Goal: Transaction & Acquisition: Purchase product/service

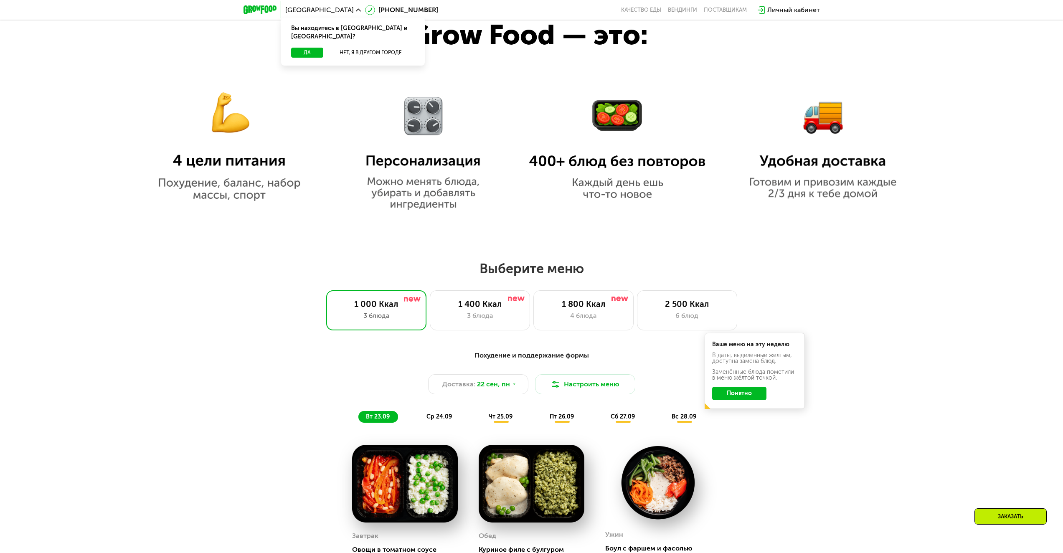
scroll to position [668, 0]
click at [478, 309] on div "1 400 Ккал" at bounding box center [479, 304] width 83 height 10
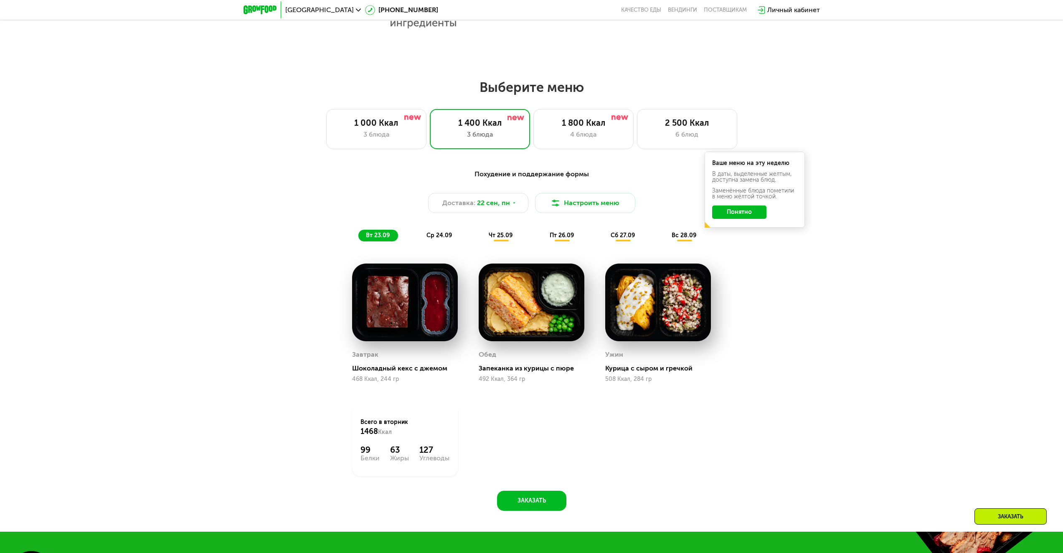
scroll to position [877, 0]
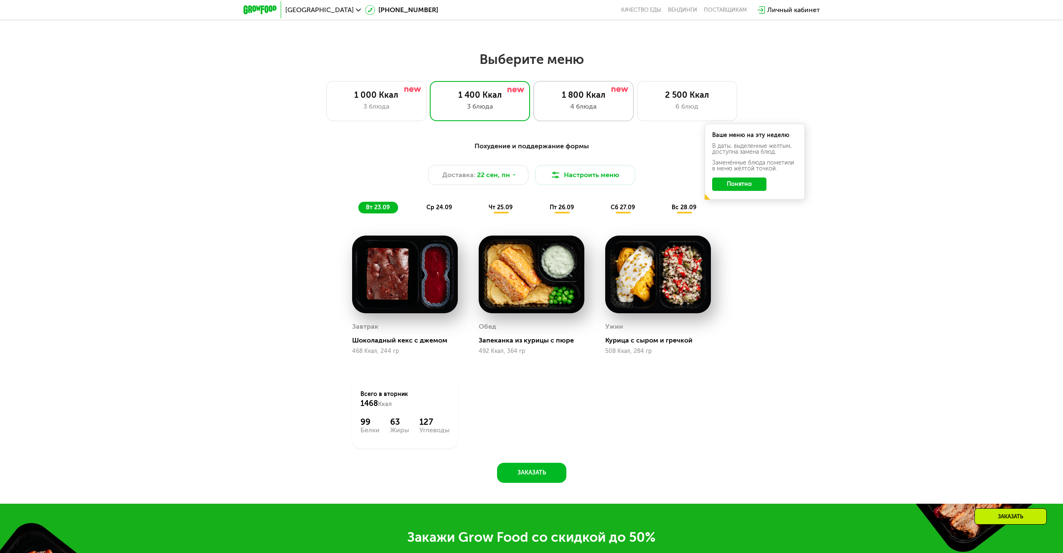
click at [582, 96] on div "1 800 Ккал" at bounding box center [583, 95] width 83 height 10
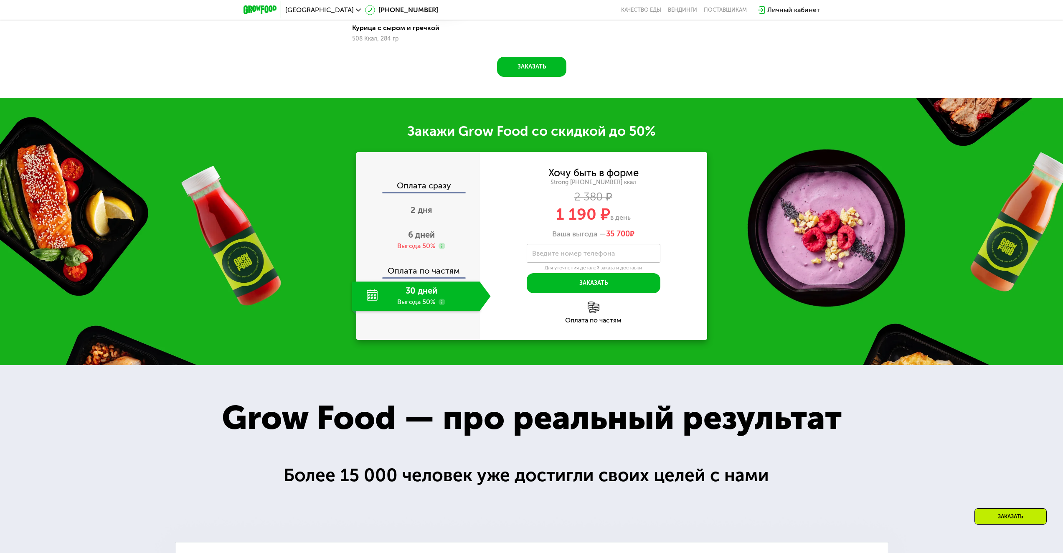
scroll to position [1336, 0]
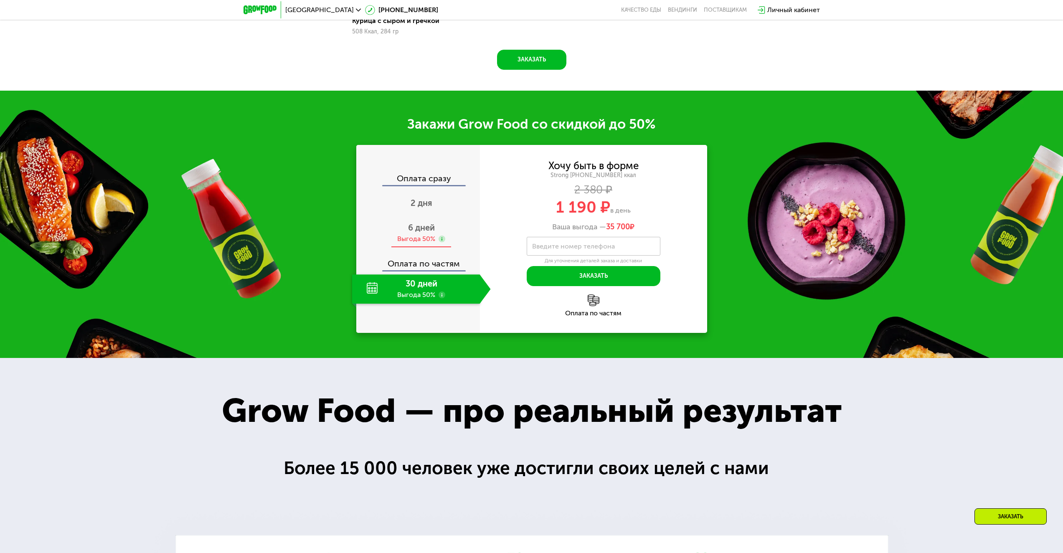
click at [415, 233] on span "6 дней" at bounding box center [421, 228] width 27 height 10
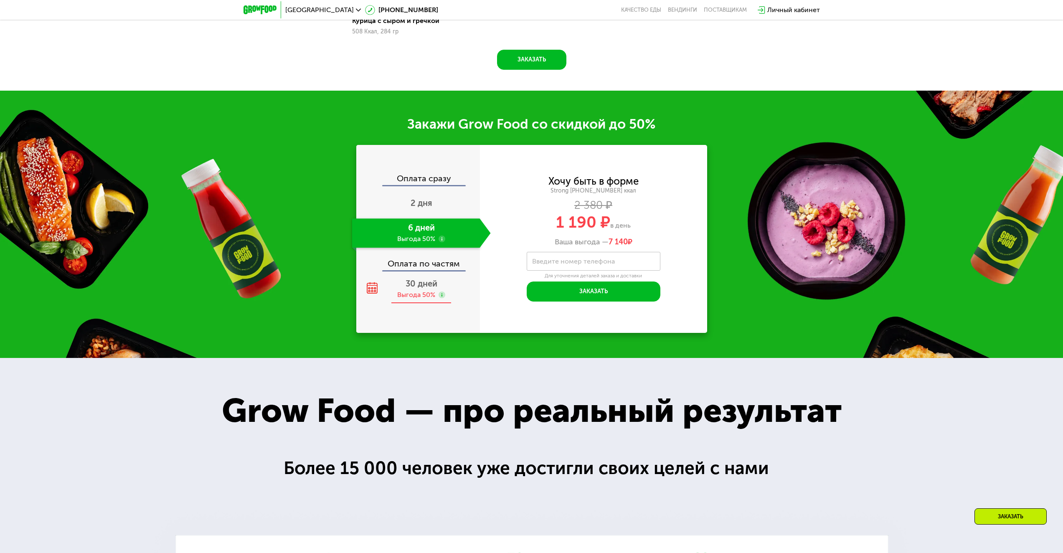
click at [413, 292] on div "30 дней Выгода 50%" at bounding box center [421, 288] width 139 height 29
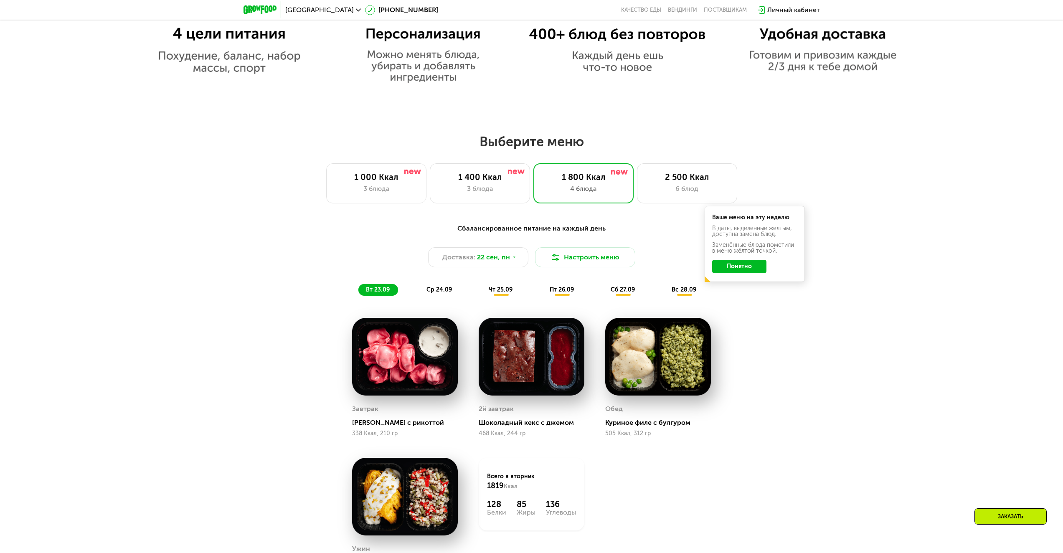
scroll to position [793, 0]
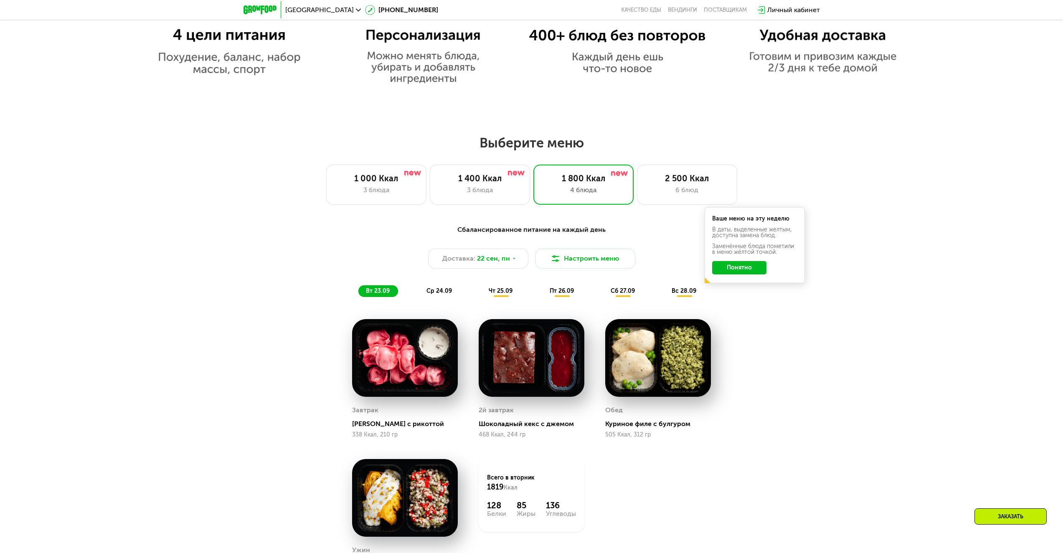
click at [436, 294] on span "ср 24.09" at bounding box center [438, 290] width 25 height 7
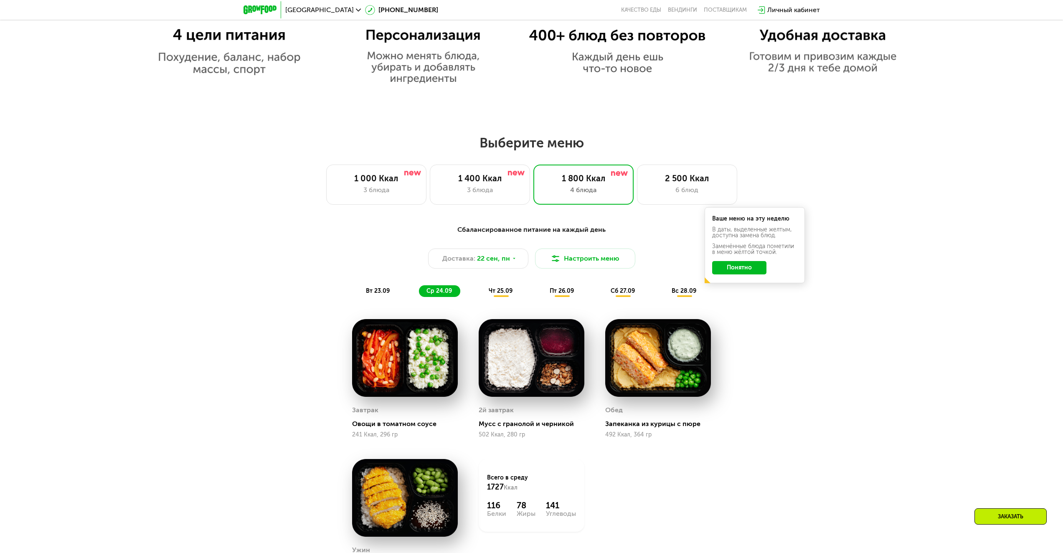
click at [503, 292] on span "чт 25.09" at bounding box center [501, 290] width 24 height 7
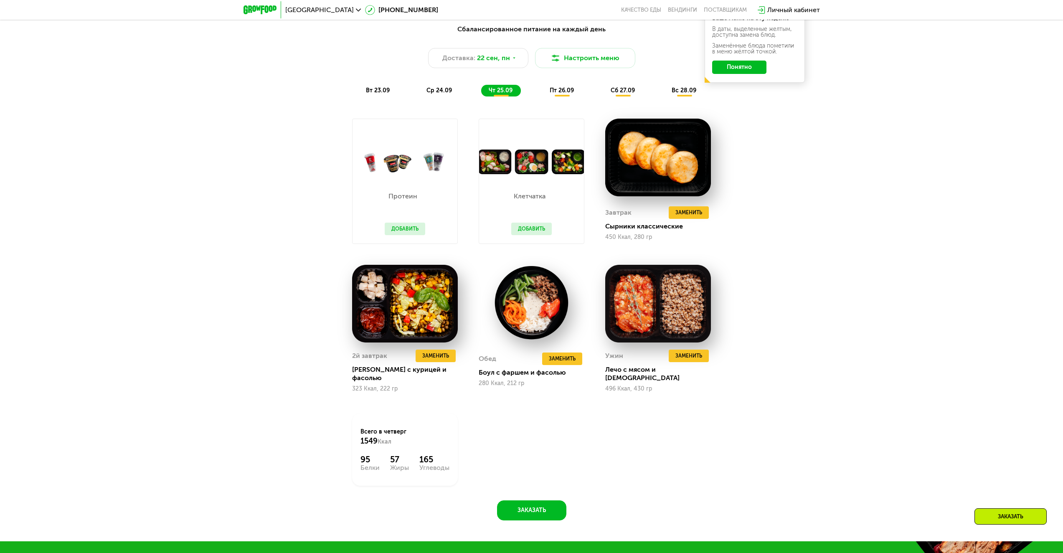
scroll to position [1002, 0]
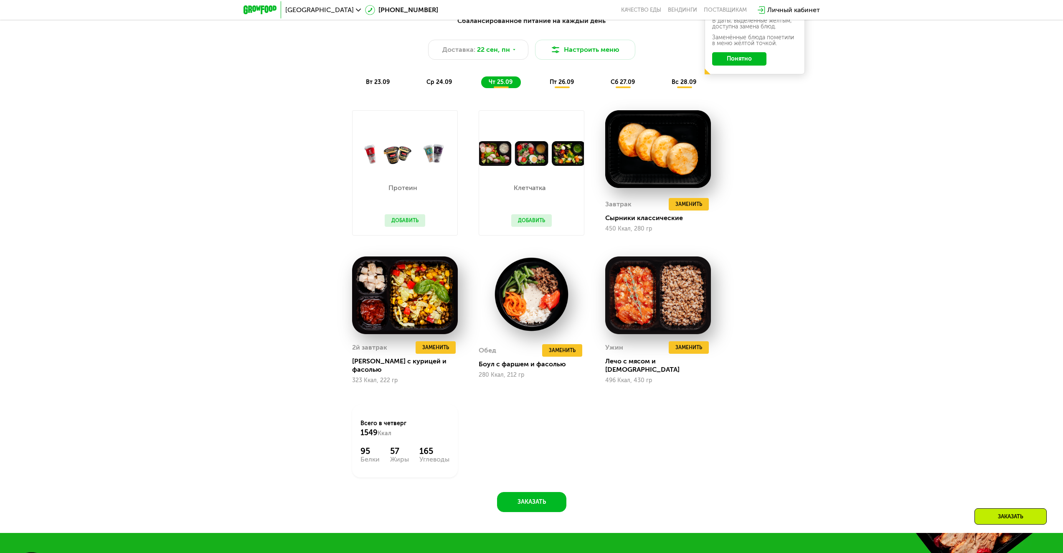
click at [393, 223] on button "Добавить" at bounding box center [405, 220] width 41 height 13
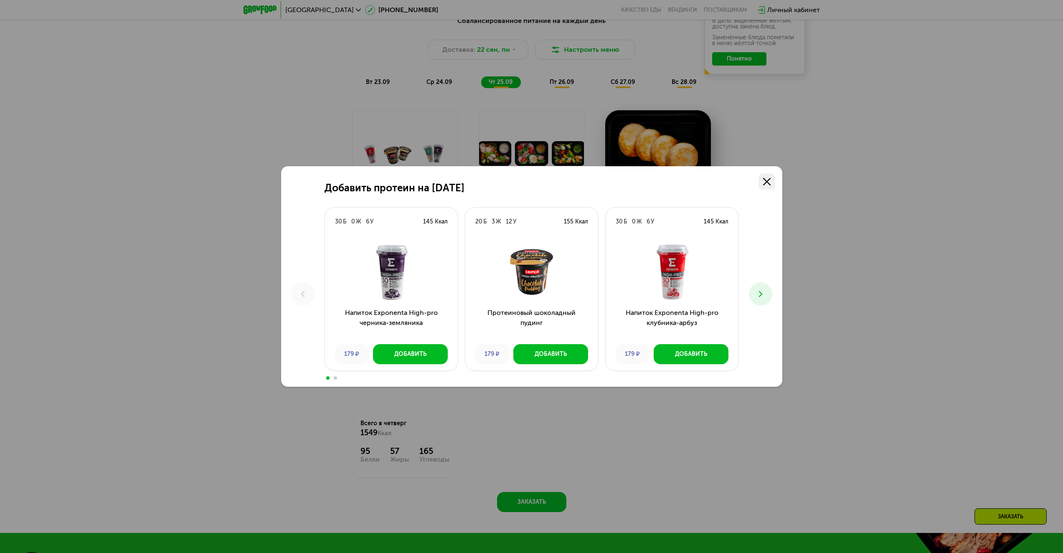
click at [770, 183] on icon at bounding box center [767, 182] width 8 height 8
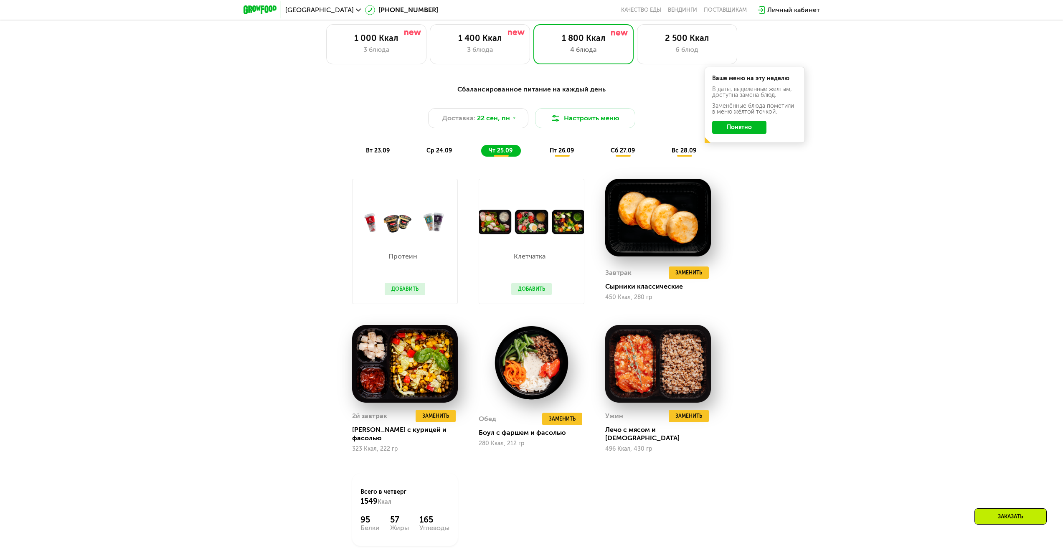
scroll to position [919, 0]
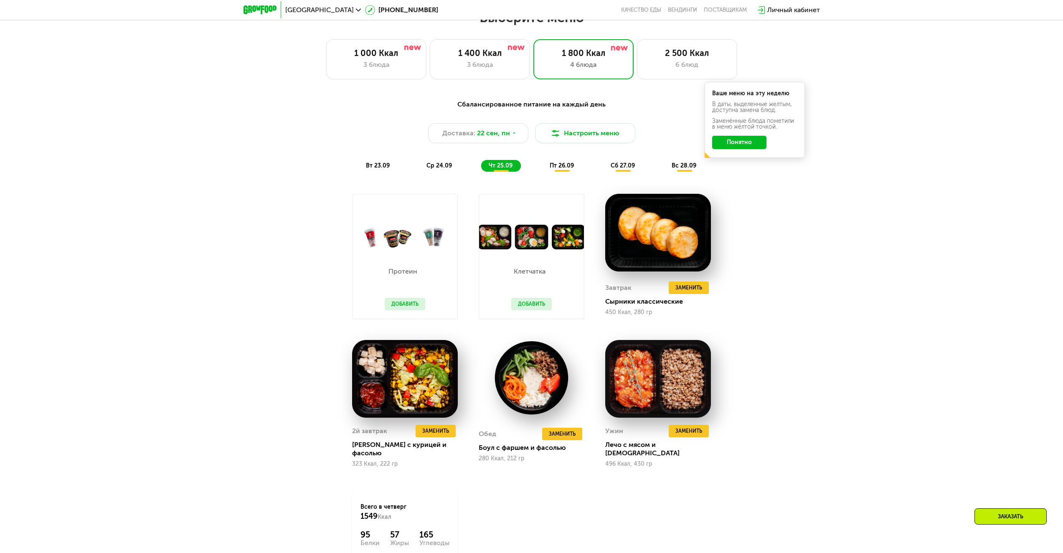
click at [567, 168] on span "пт 26.09" at bounding box center [561, 165] width 24 height 7
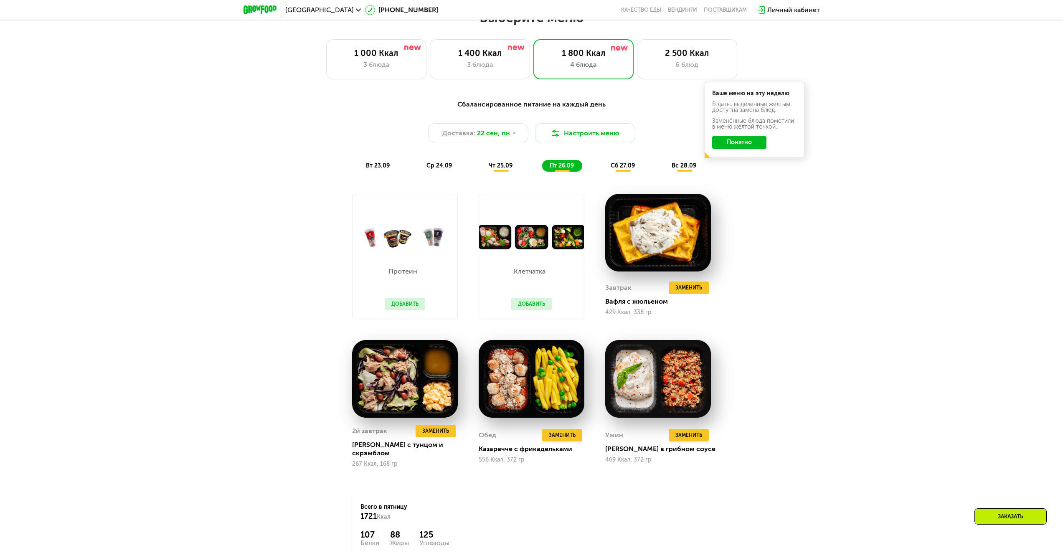
click at [541, 308] on button "Добавить" at bounding box center [531, 304] width 41 height 13
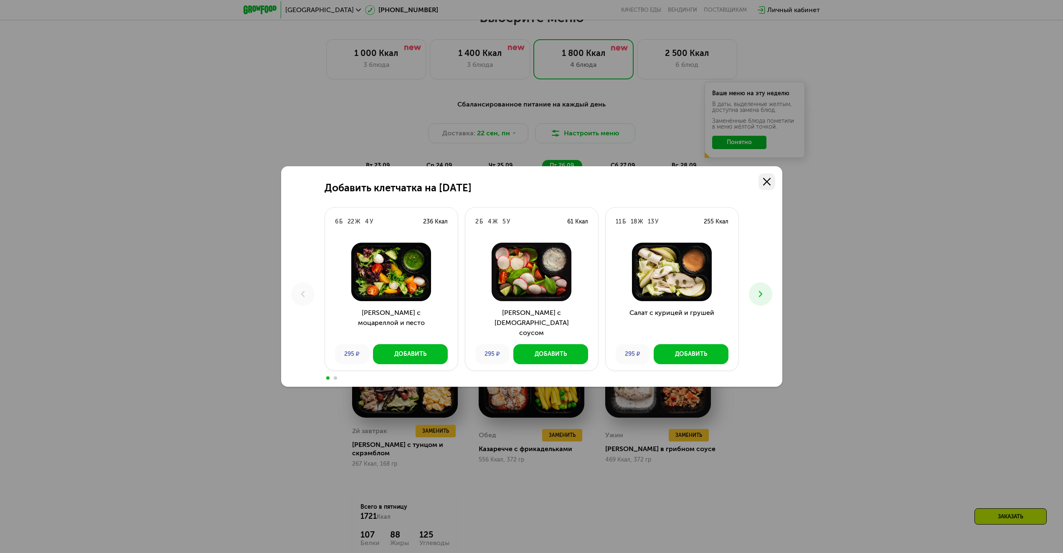
click at [769, 180] on use at bounding box center [767, 182] width 8 height 8
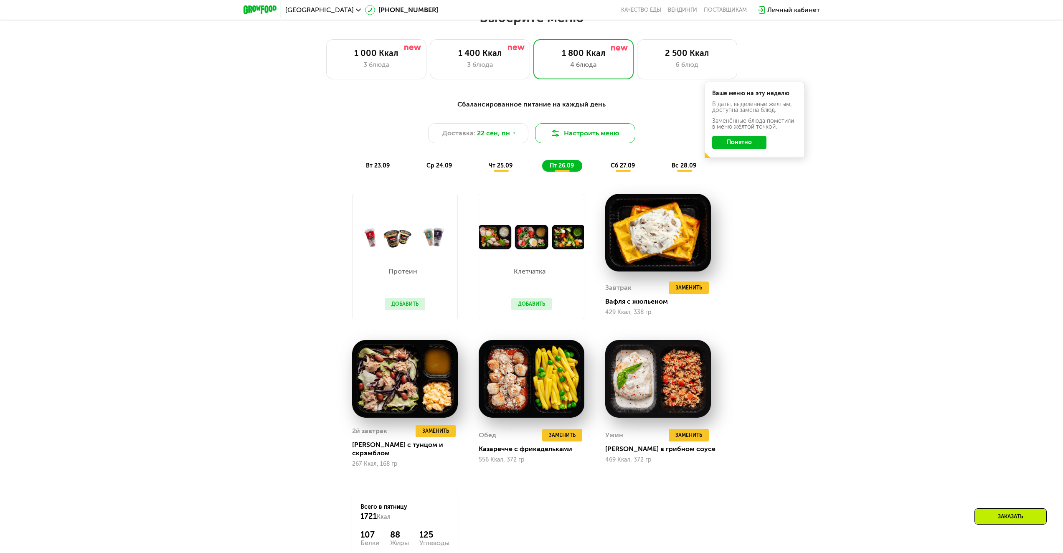
click at [595, 140] on button "Настроить меню" at bounding box center [585, 133] width 100 height 20
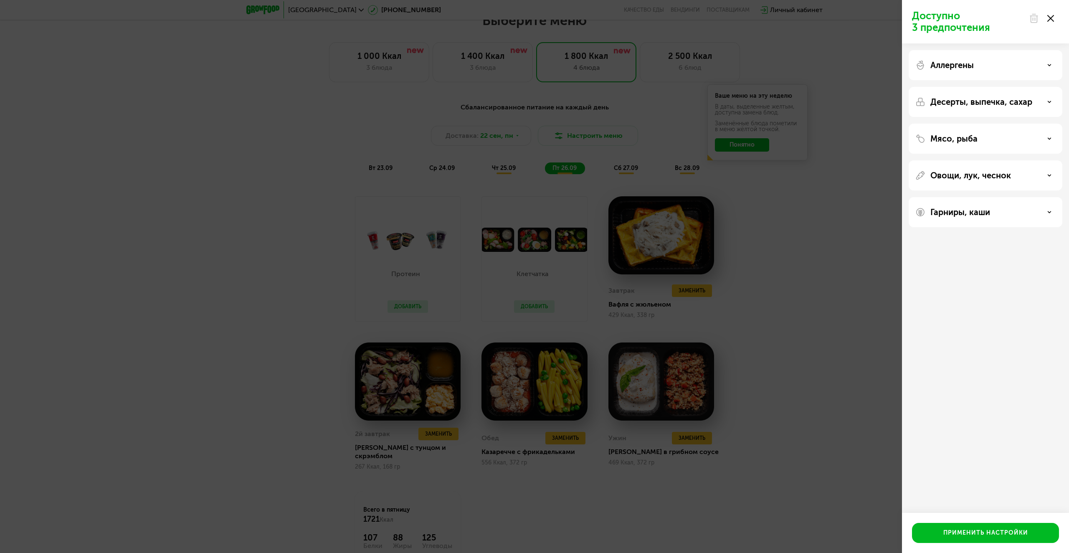
click at [1015, 67] on div "Аллергены" at bounding box center [985, 65] width 140 height 10
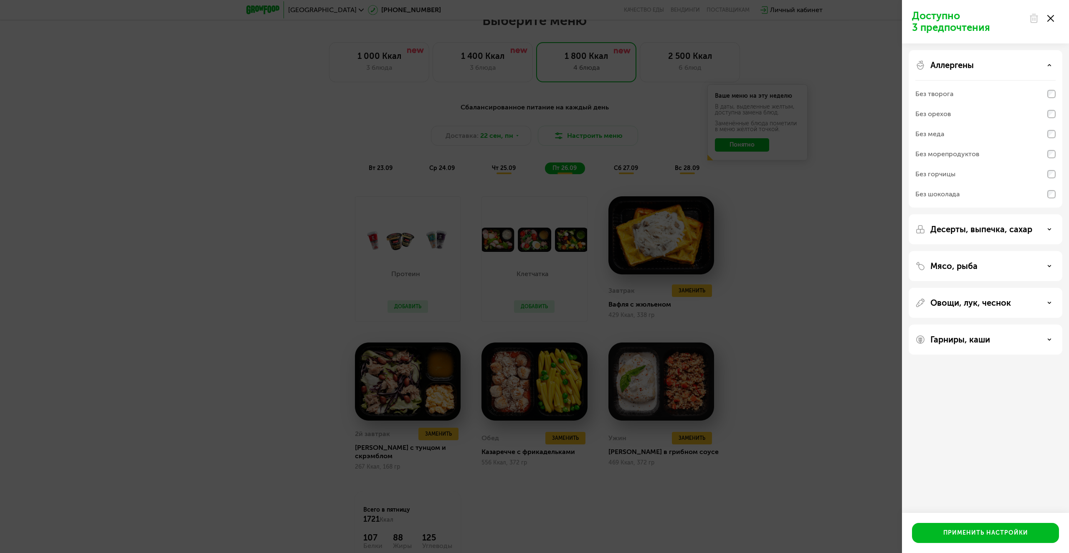
click at [1015, 67] on div "Аллергены" at bounding box center [985, 65] width 140 height 10
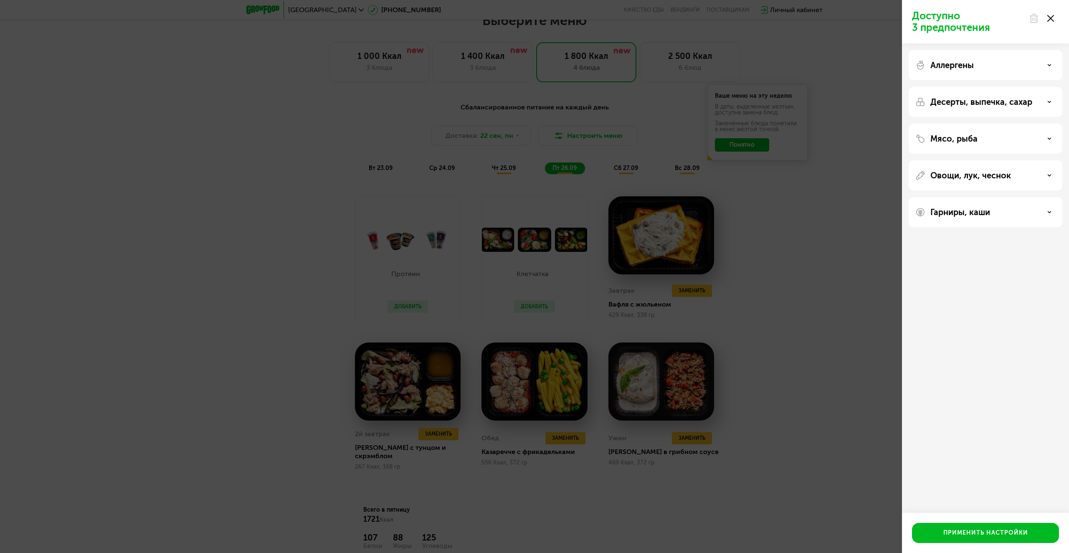
click at [1015, 67] on div "Аллергены" at bounding box center [985, 65] width 140 height 10
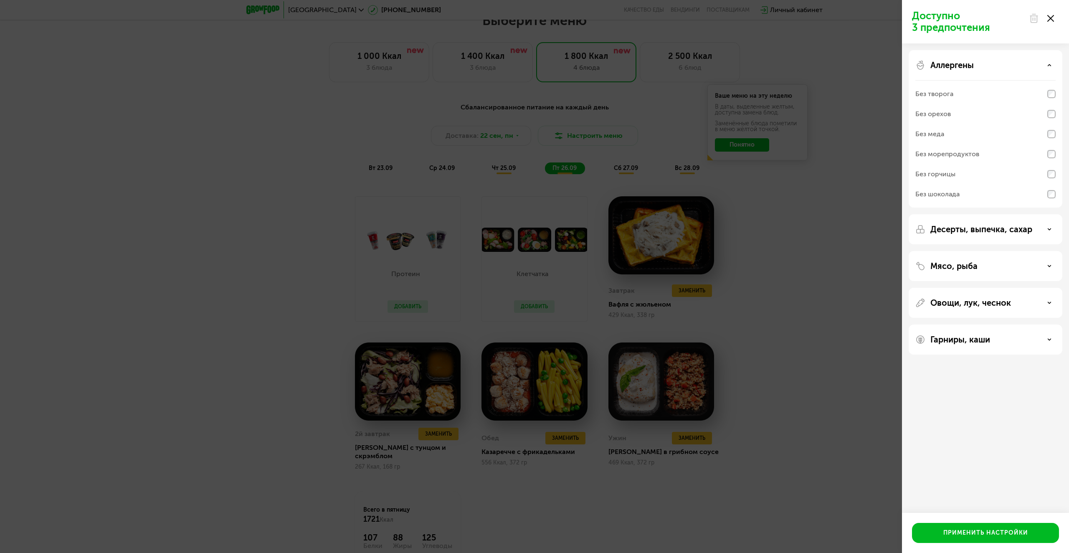
click at [1015, 67] on div "Аллергены" at bounding box center [985, 65] width 140 height 10
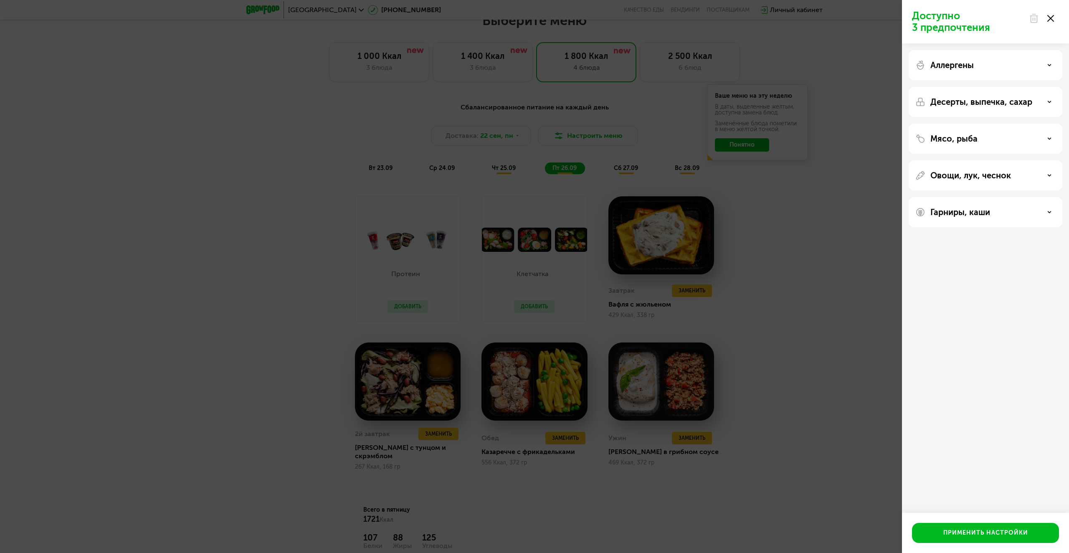
click at [990, 106] on p "Десерты, выпечка, сахар" at bounding box center [981, 102] width 102 height 10
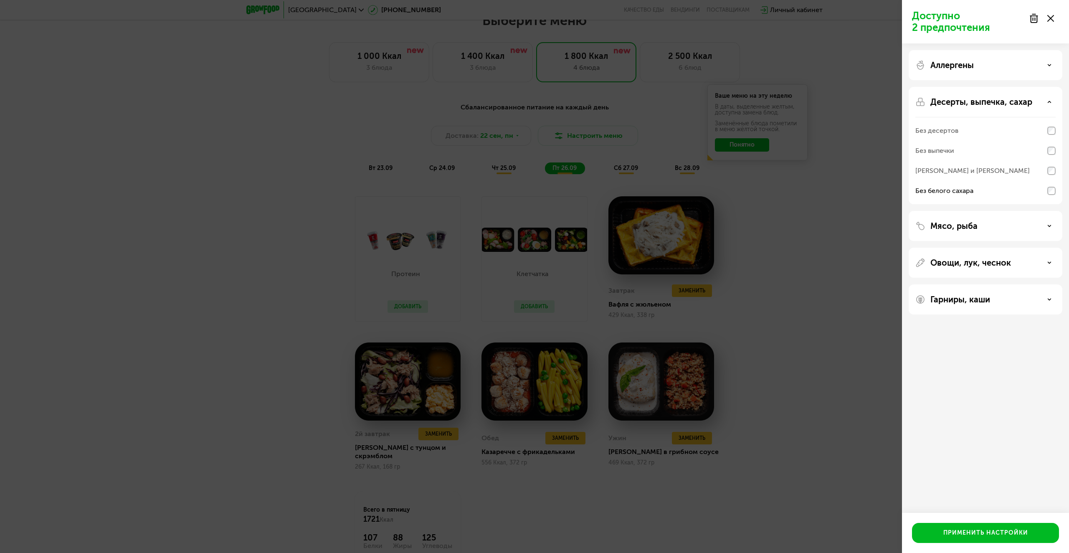
click at [998, 223] on div "Мясо, рыба" at bounding box center [985, 226] width 140 height 10
click at [1003, 265] on p "Овощи, лук, чеснок" at bounding box center [970, 263] width 81 height 10
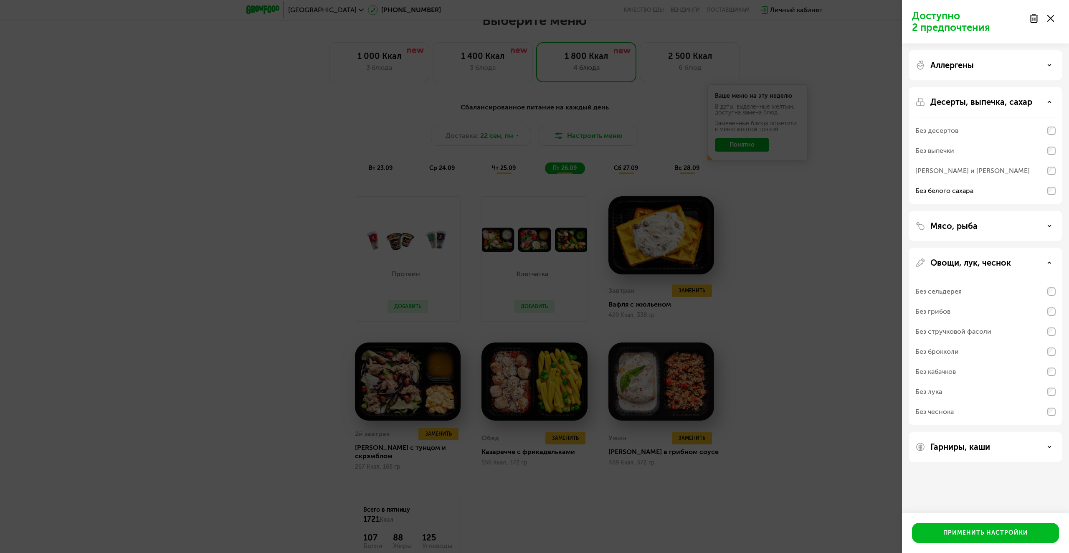
click at [1003, 265] on p "Овощи, лук, чеснок" at bounding box center [970, 263] width 81 height 10
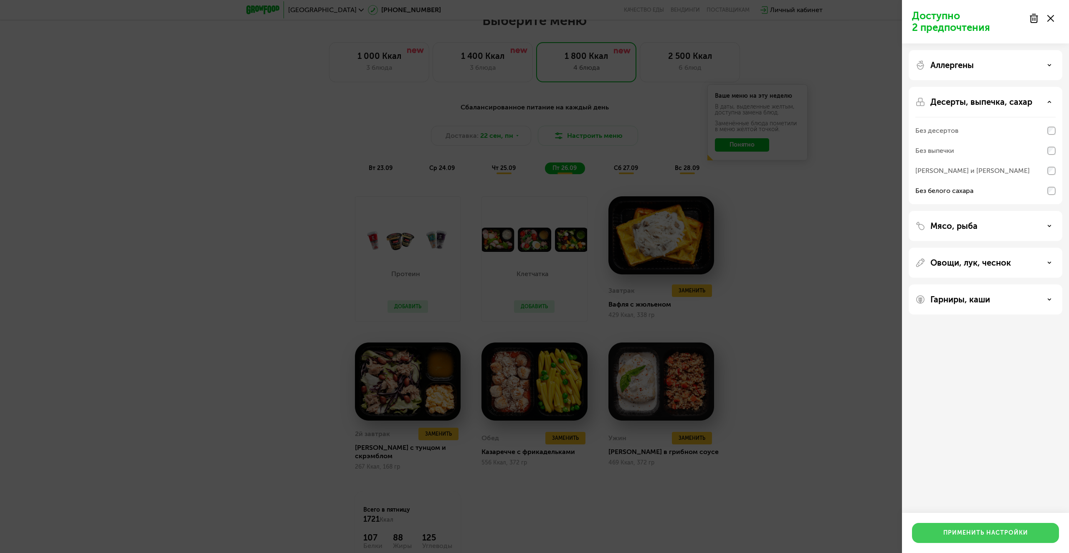
click at [1011, 532] on div "Применить настройки" at bounding box center [985, 533] width 85 height 8
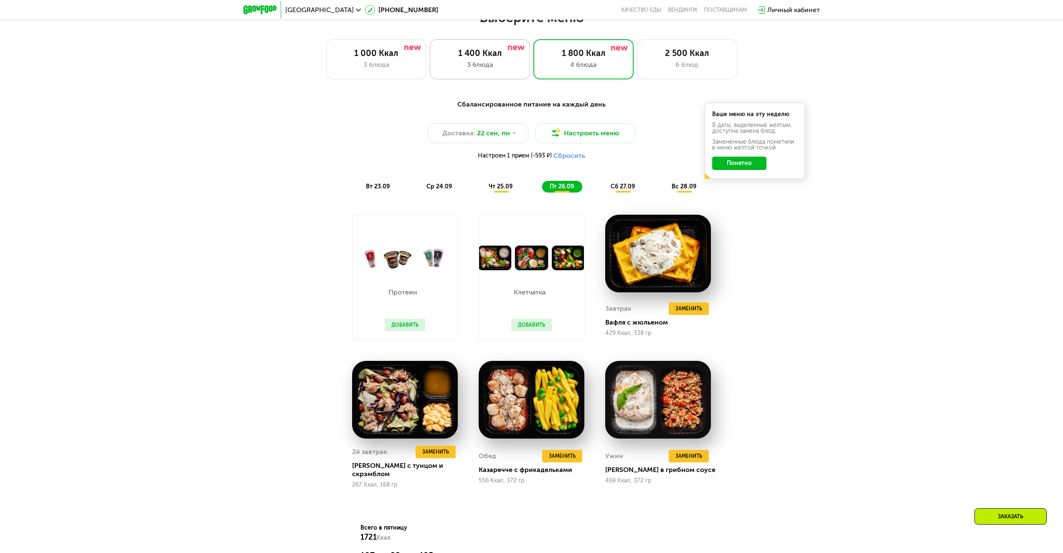
click at [476, 70] on div "3 блюда" at bounding box center [479, 65] width 83 height 10
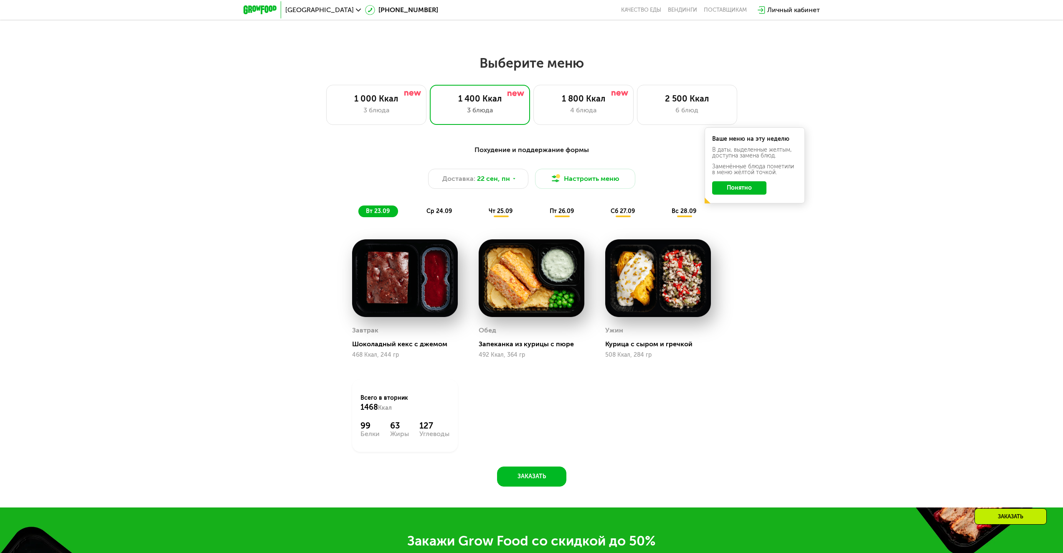
scroll to position [877, 0]
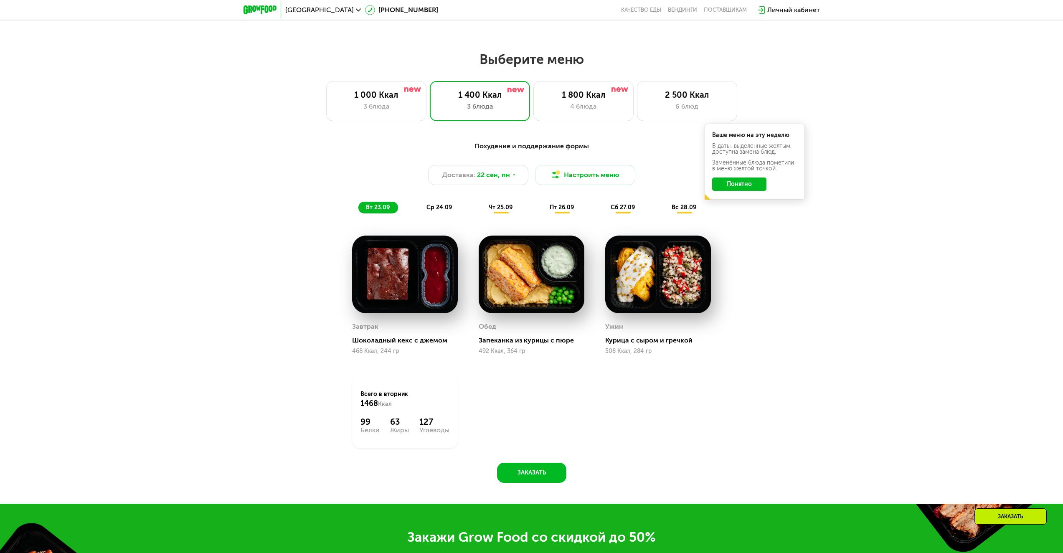
click at [442, 210] on span "ср 24.09" at bounding box center [438, 207] width 25 height 7
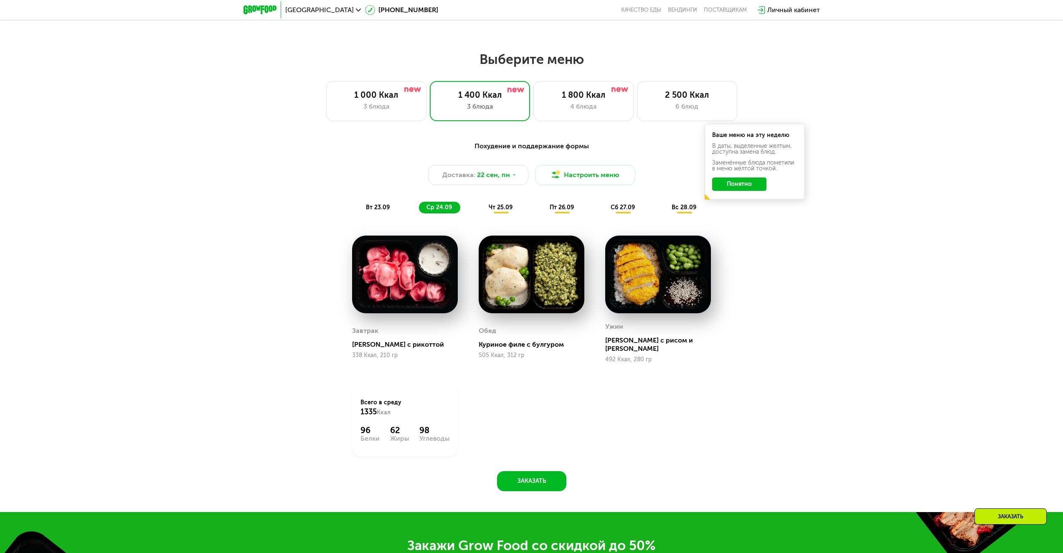
click at [504, 209] on span "чт 25.09" at bounding box center [501, 207] width 24 height 7
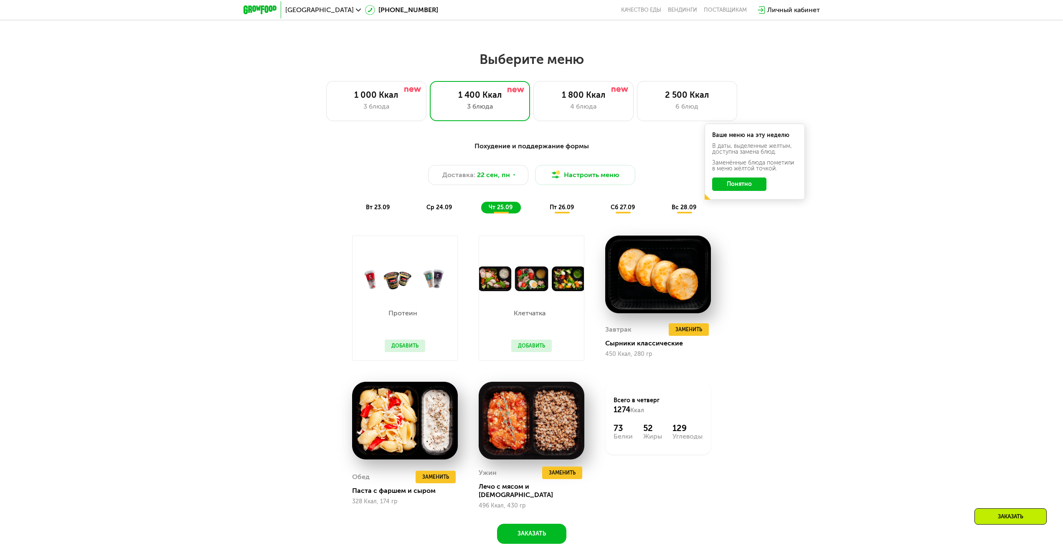
click at [566, 206] on div "пт 26.09" at bounding box center [562, 208] width 40 height 12
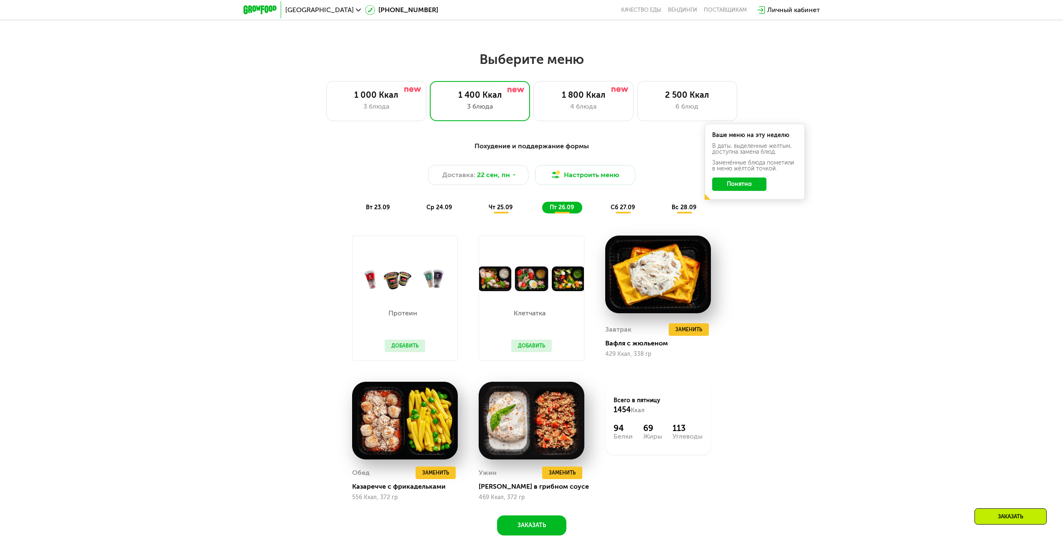
click at [612, 207] on span "сб 27.09" at bounding box center [622, 207] width 24 height 7
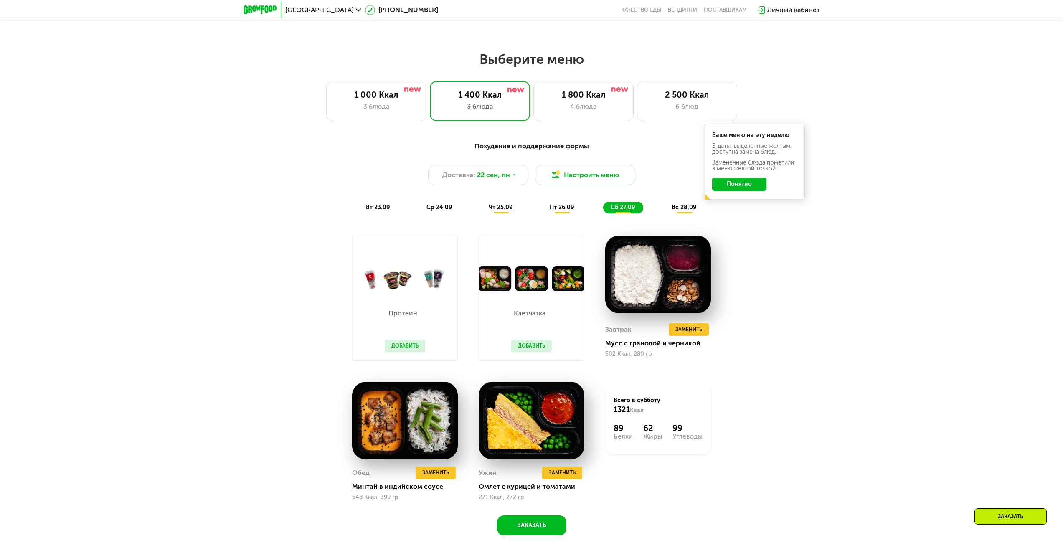
click at [689, 209] on span "вс 28.09" at bounding box center [683, 207] width 25 height 7
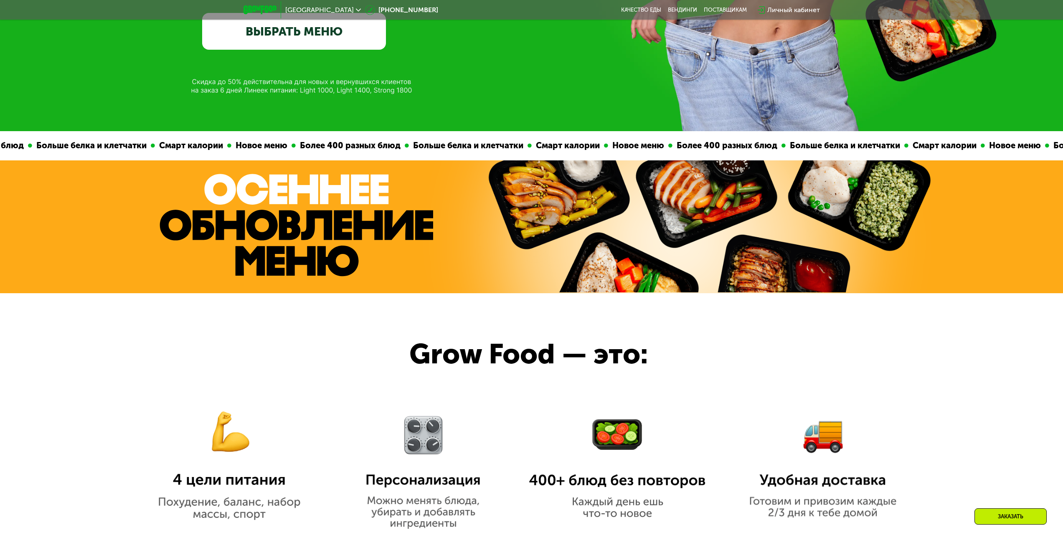
scroll to position [292, 0]
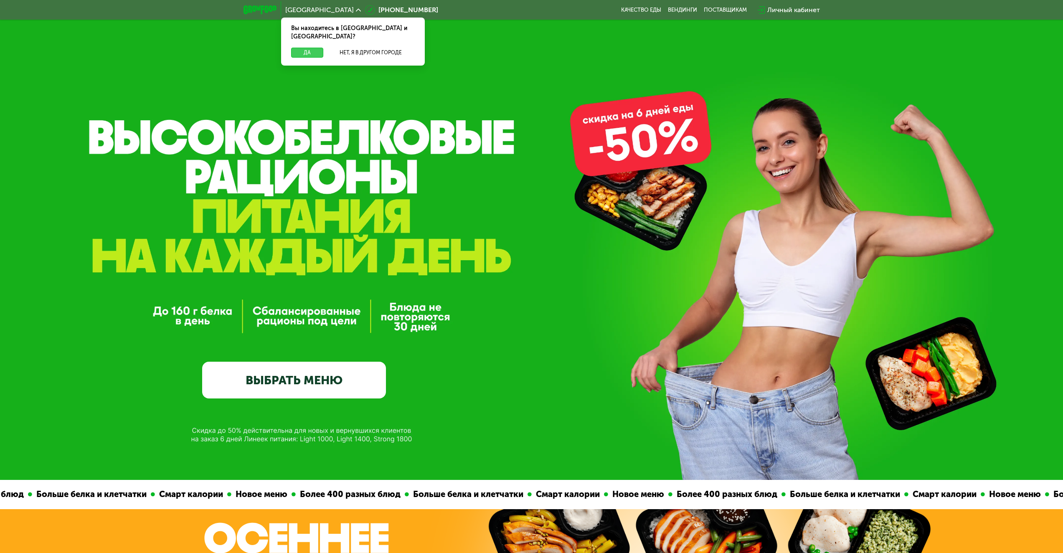
click at [315, 48] on button "Да" at bounding box center [307, 53] width 32 height 10
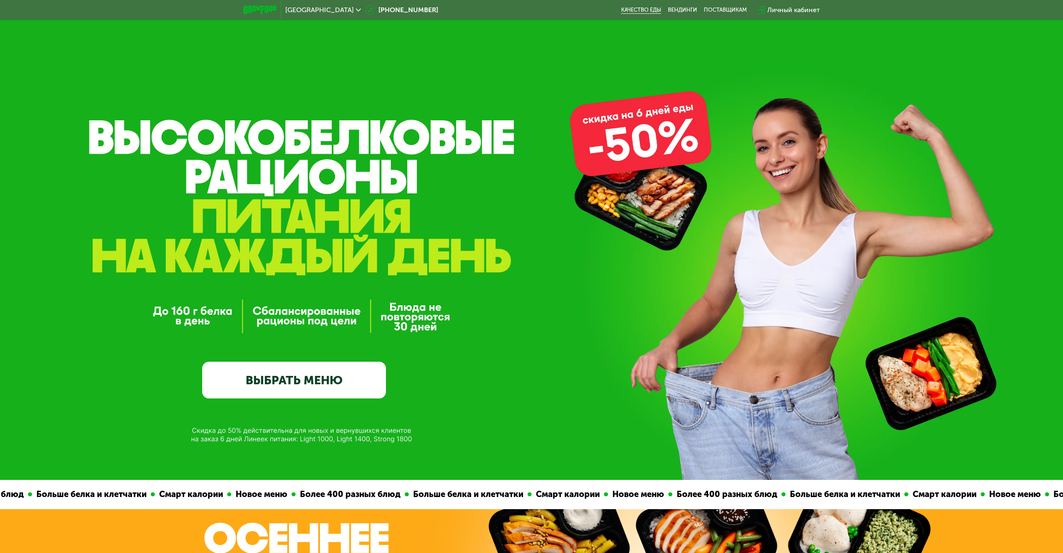
click at [646, 10] on link "Качество еды" at bounding box center [641, 10] width 40 height 7
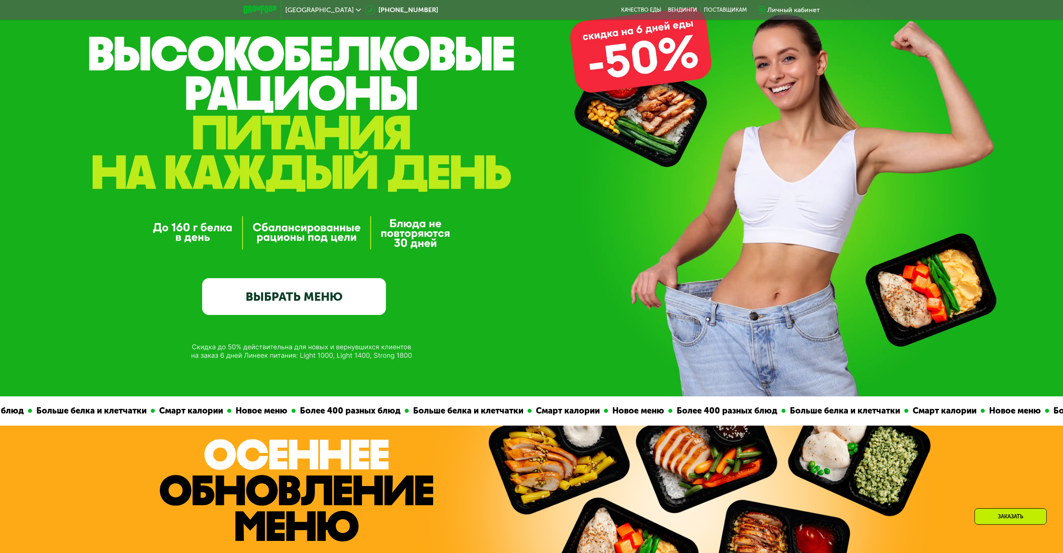
click at [241, 314] on link "ВЫБРАТЬ МЕНЮ" at bounding box center [294, 296] width 184 height 37
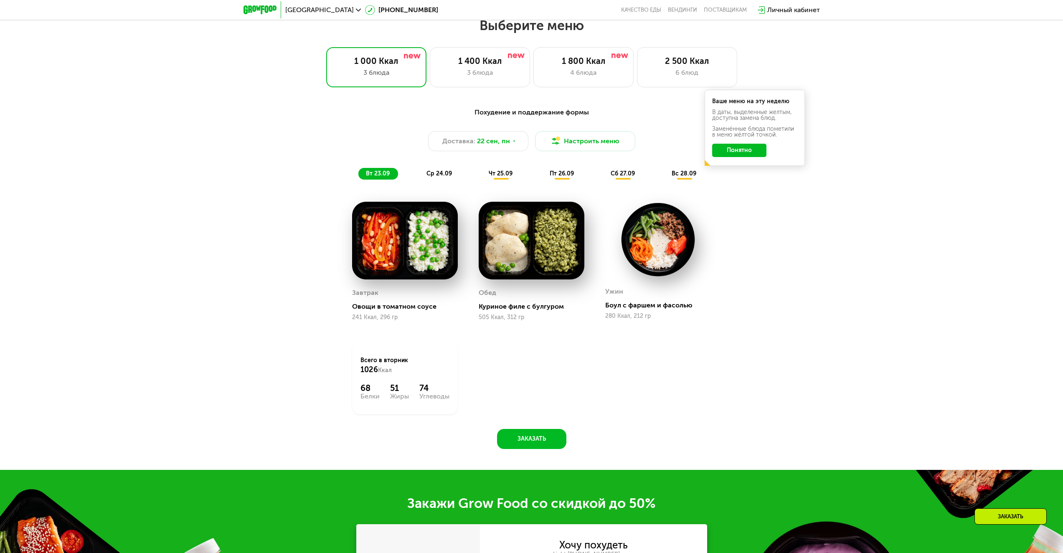
scroll to position [911, 0]
click at [467, 62] on div "1 400 Ккал" at bounding box center [479, 61] width 83 height 10
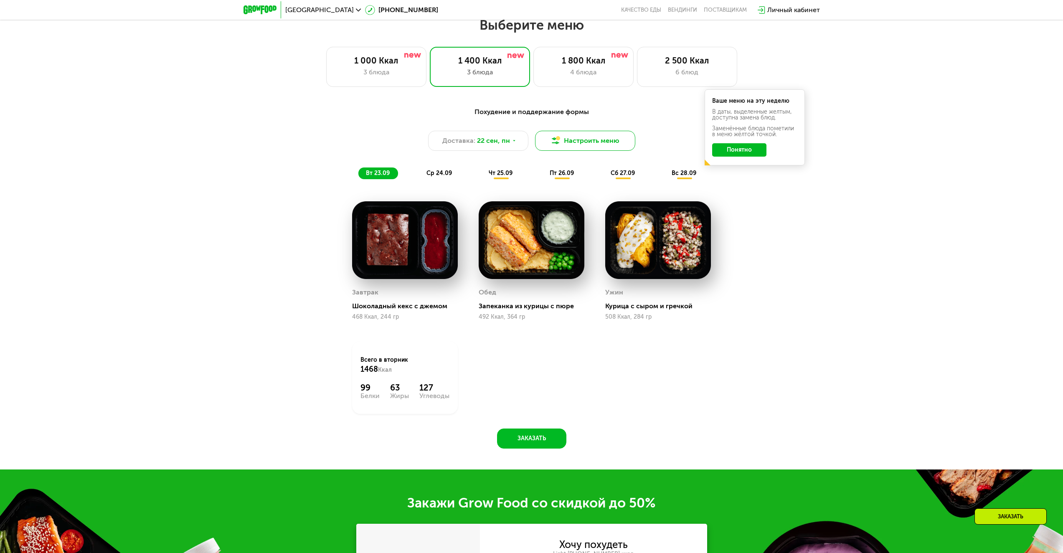
click at [589, 144] on button "Настроить меню" at bounding box center [585, 141] width 100 height 20
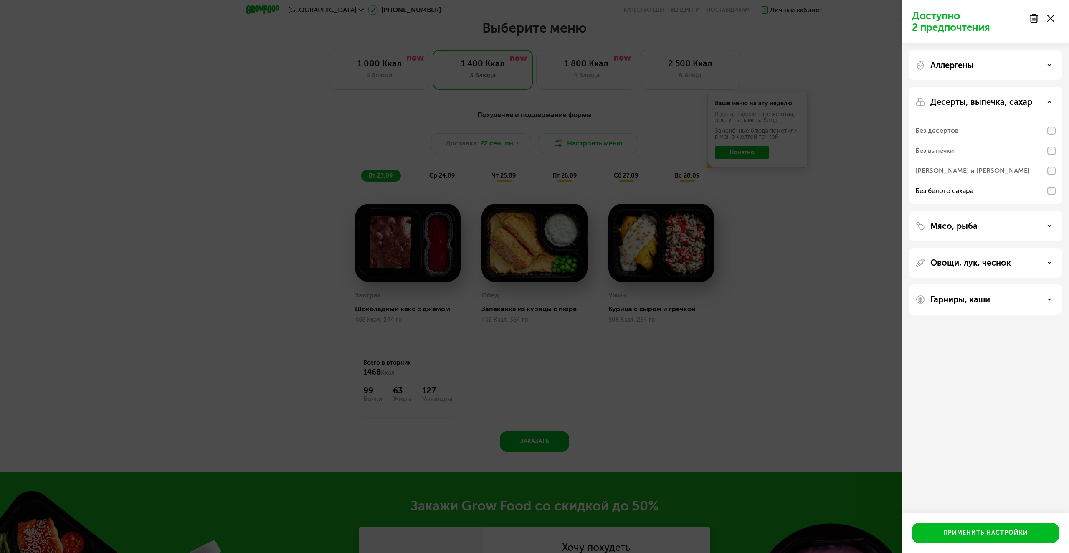
click at [1050, 22] on div at bounding box center [1041, 18] width 35 height 17
click at [1050, 18] on use at bounding box center [1050, 18] width 7 height 7
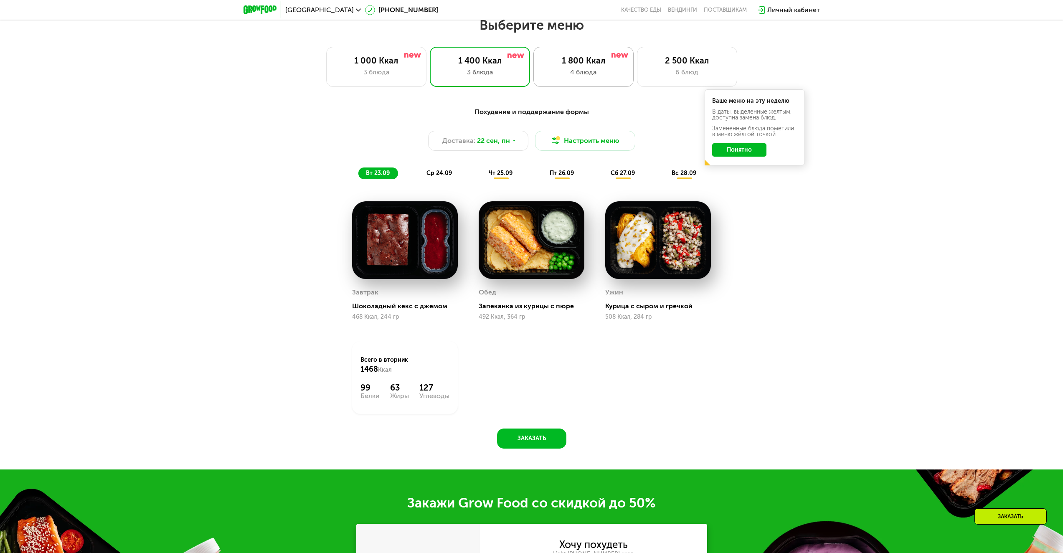
click at [575, 70] on div "1 800 Ккал 4 блюда" at bounding box center [583, 67] width 100 height 40
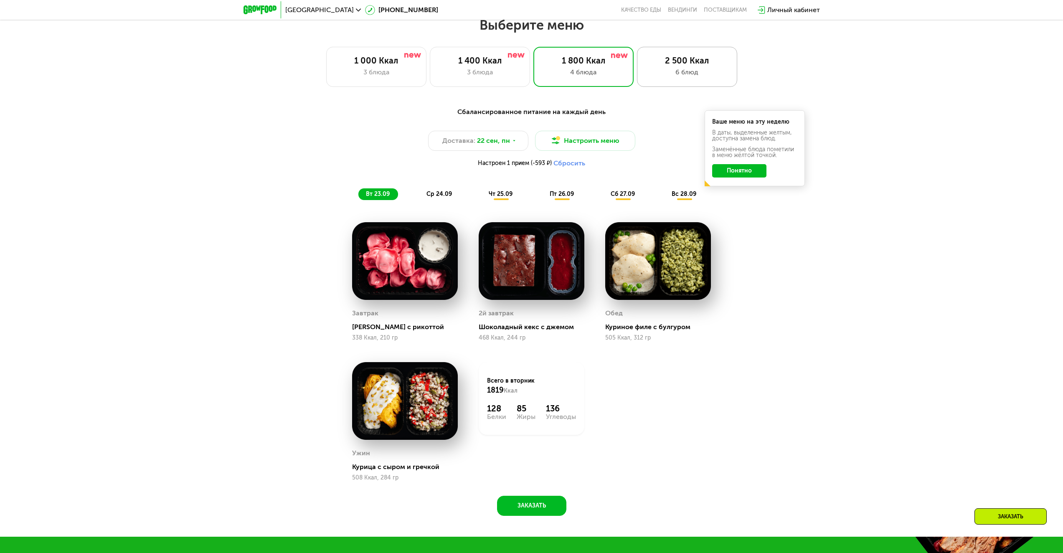
click at [693, 63] on div "2 500 Ккал" at bounding box center [687, 61] width 83 height 10
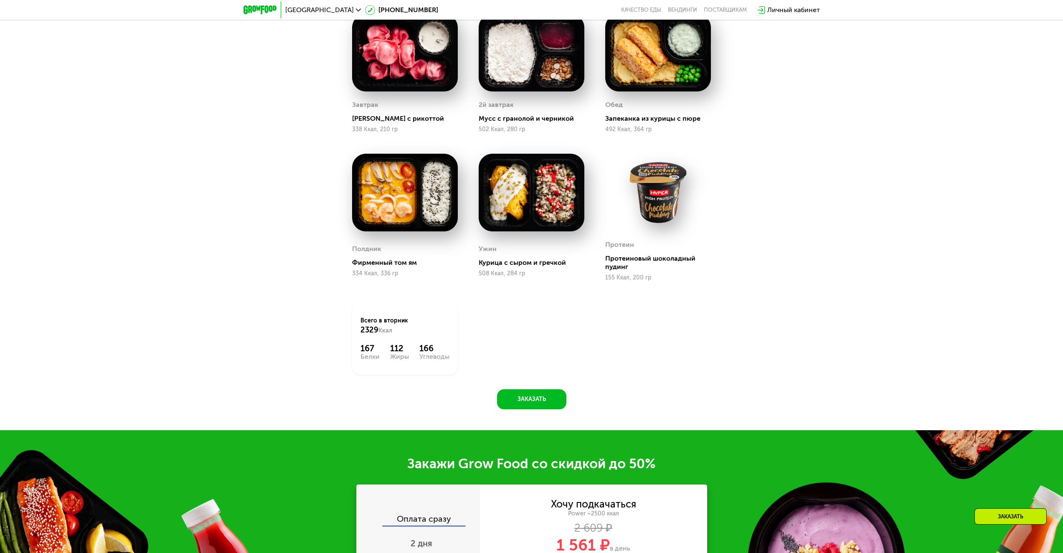
scroll to position [1120, 0]
click at [656, 262] on div "Протеиновый шоколадный пудинг" at bounding box center [661, 262] width 112 height 17
click at [664, 191] on img at bounding box center [658, 192] width 106 height 78
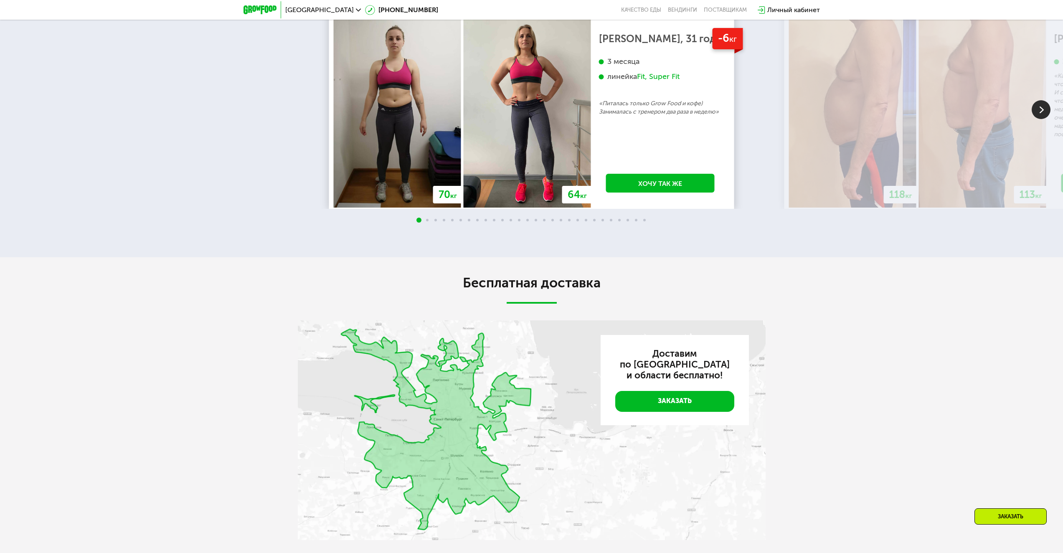
scroll to position [2414, 0]
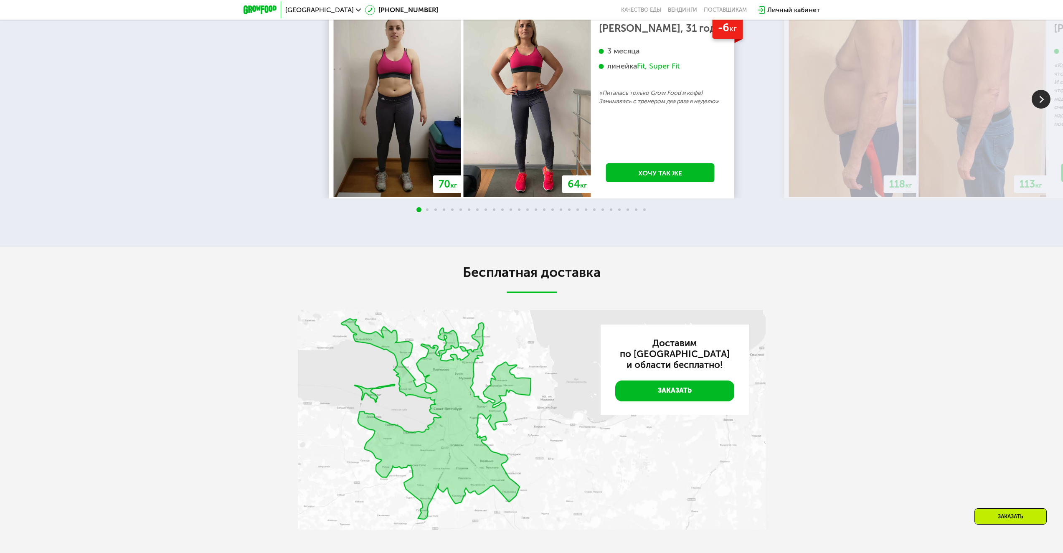
click at [446, 398] on img at bounding box center [532, 420] width 468 height 220
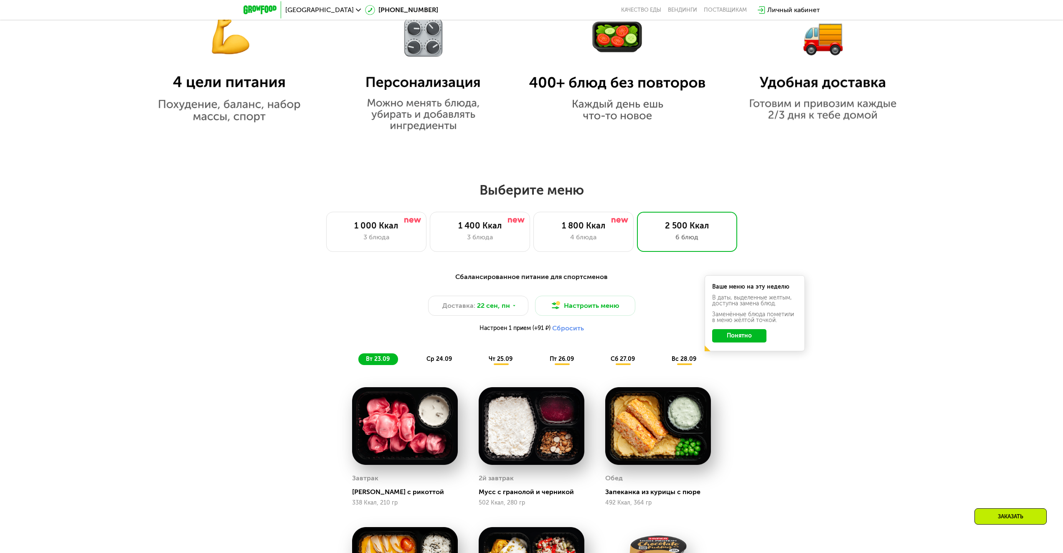
scroll to position [744, 0]
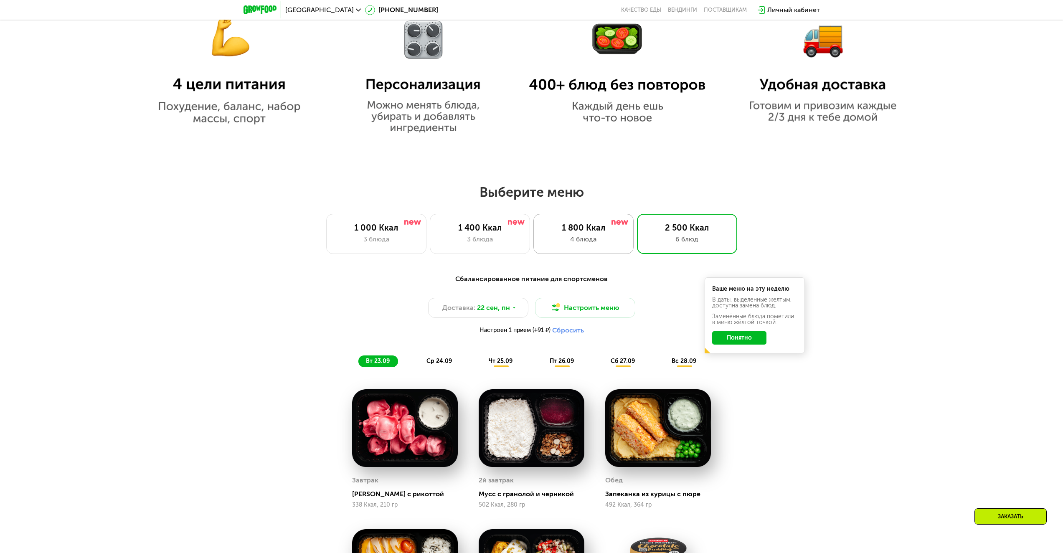
click at [575, 232] on div "1 800 Ккал" at bounding box center [583, 228] width 83 height 10
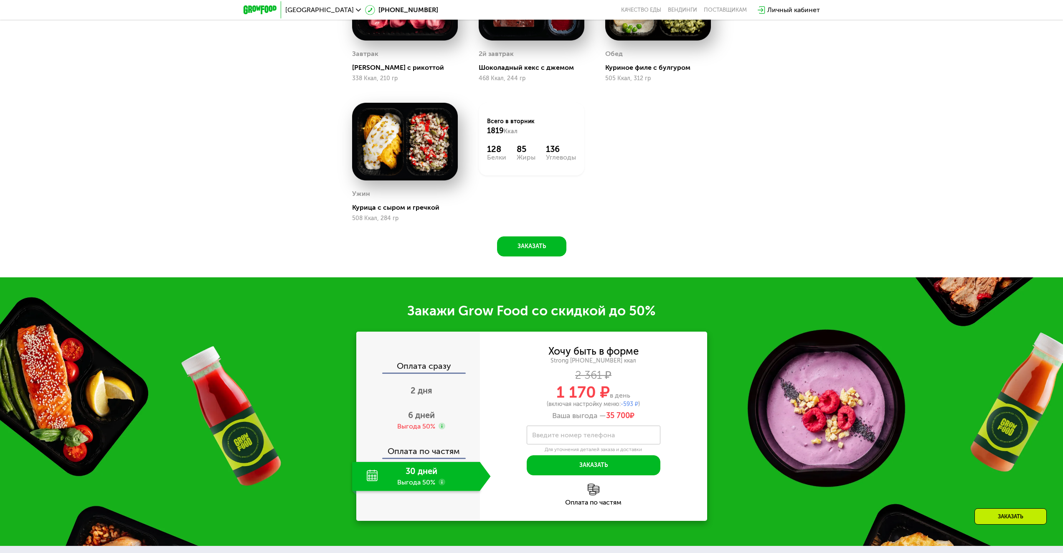
scroll to position [1159, 0]
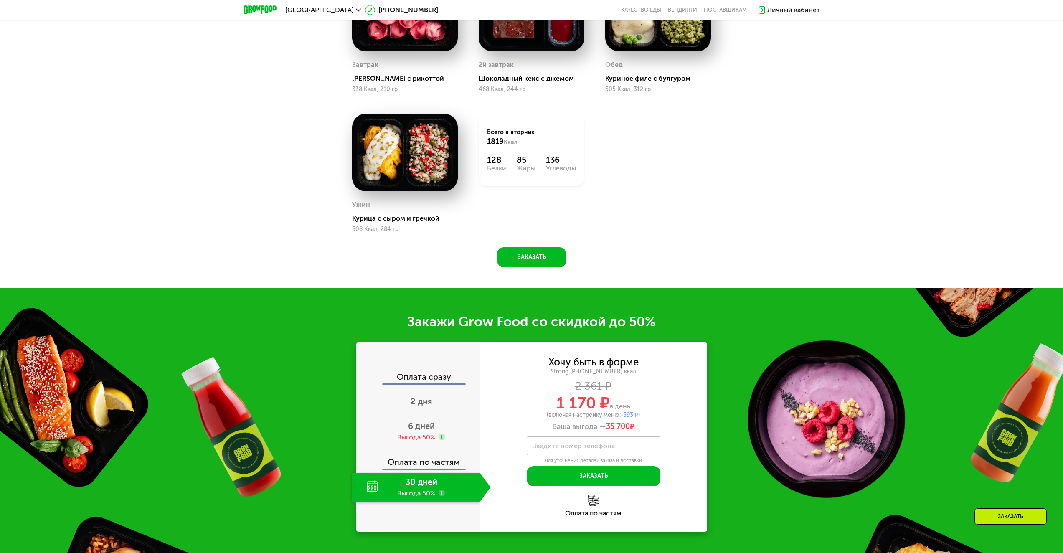
click at [422, 404] on span "2 дня" at bounding box center [421, 401] width 22 height 10
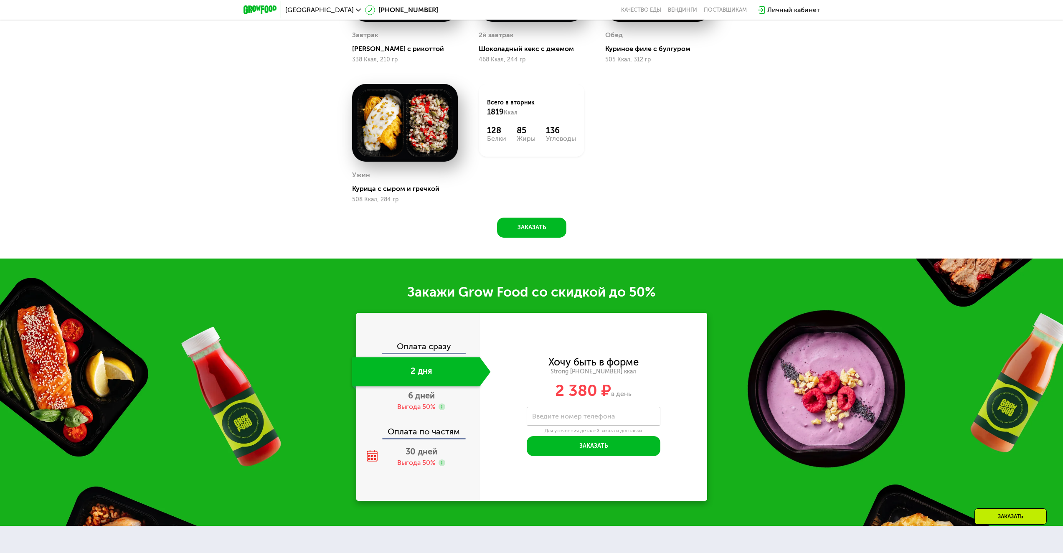
scroll to position [1389, 0]
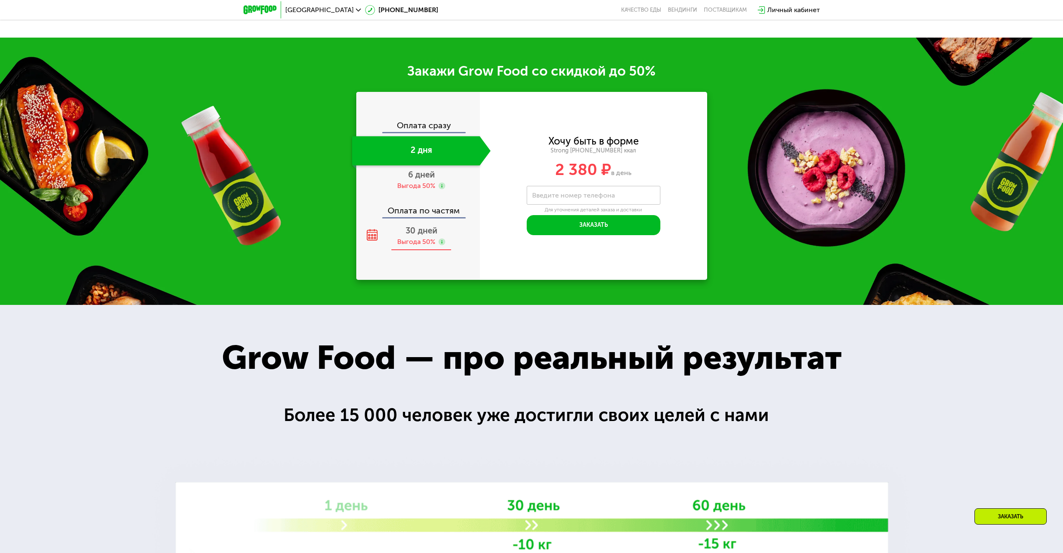
click at [418, 235] on span "30 дней" at bounding box center [421, 230] width 32 height 10
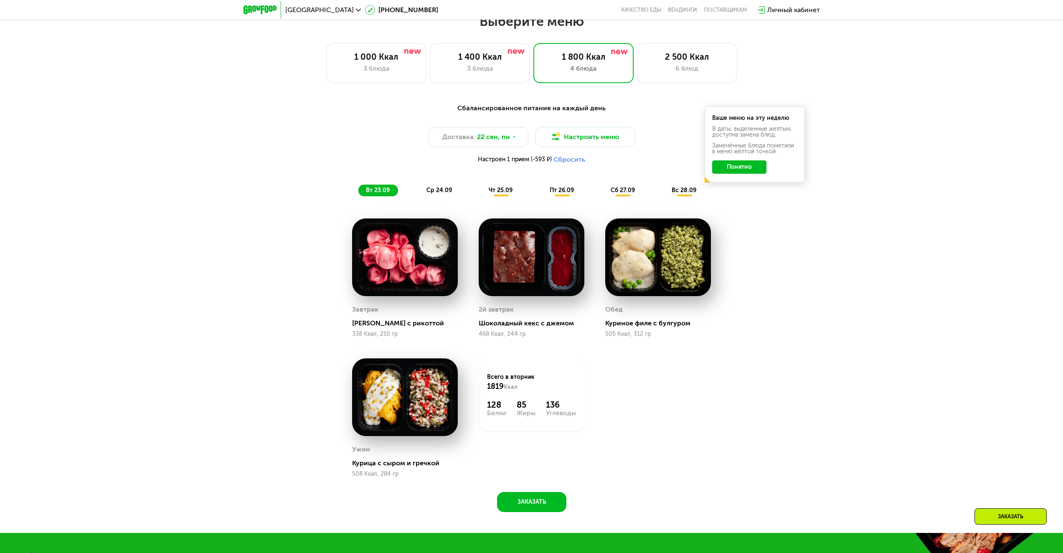
scroll to position [1002, 0]
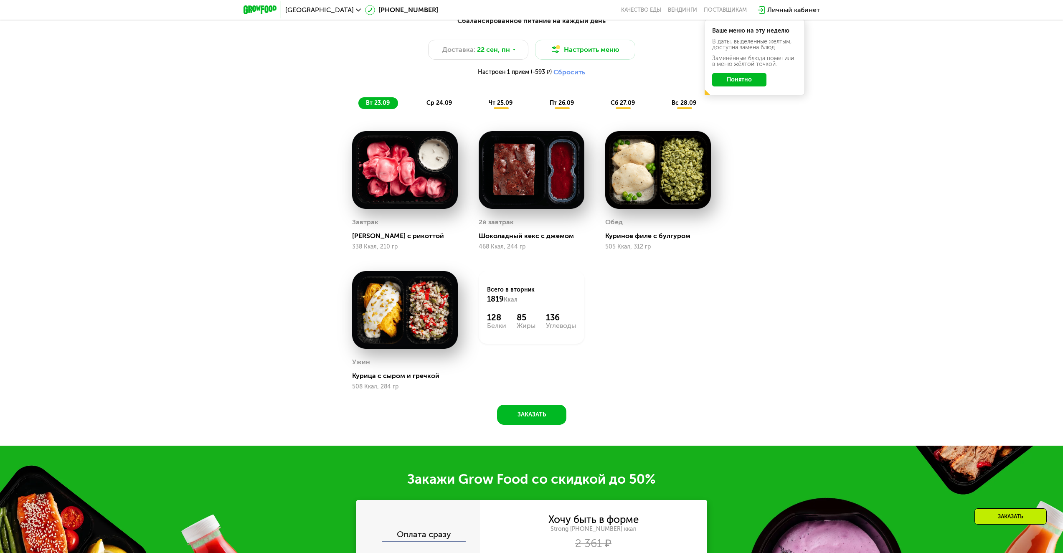
click at [405, 180] on img at bounding box center [405, 170] width 106 height 78
click at [442, 104] on span "ср 24.09" at bounding box center [438, 102] width 25 height 7
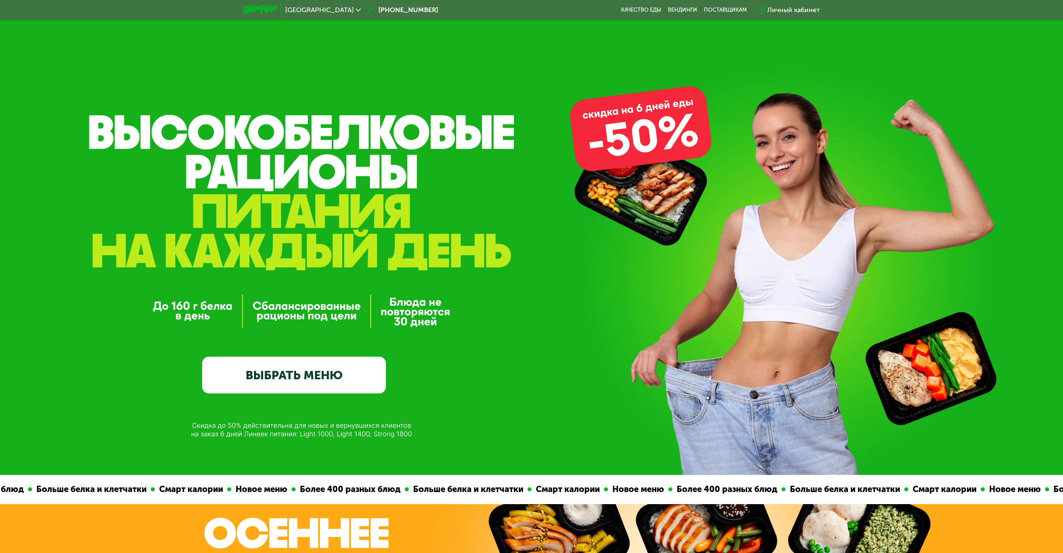
scroll to position [0, 0]
